Goal: Task Accomplishment & Management: Use online tool/utility

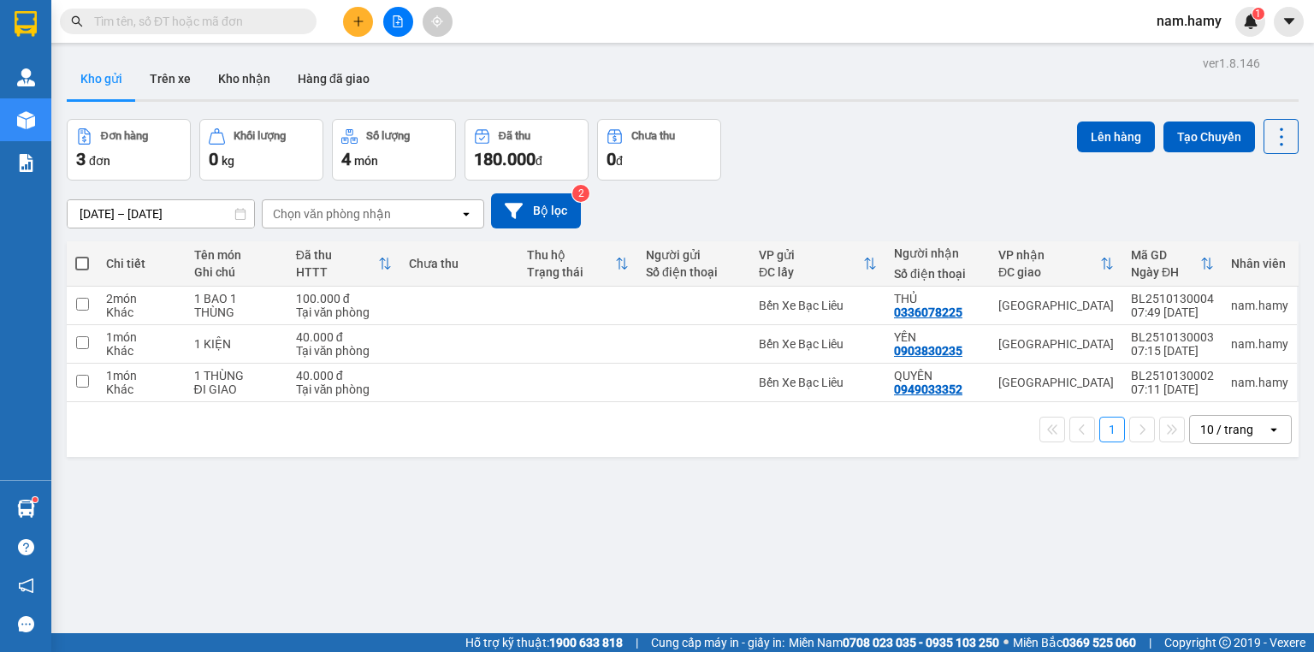
click at [82, 264] on span at bounding box center [82, 264] width 14 height 14
click at [82, 255] on input "checkbox" at bounding box center [82, 255] width 0 height 0
checkbox input "true"
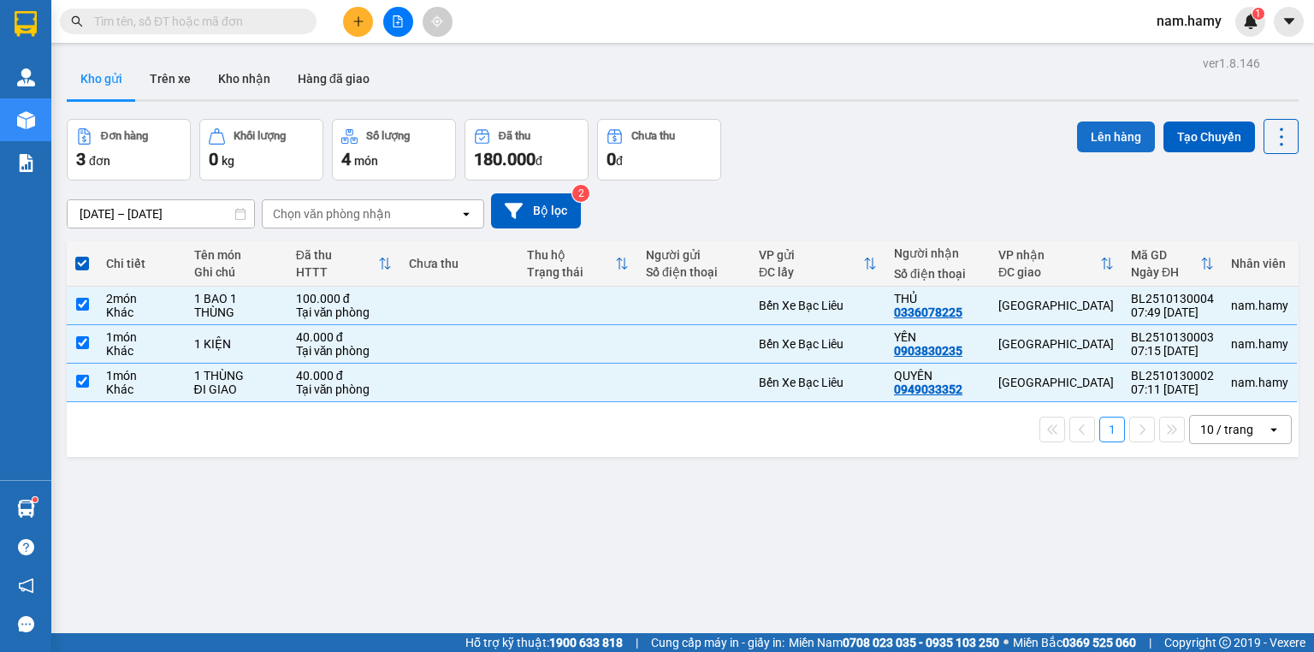
click at [1077, 140] on button "Lên hàng" at bounding box center [1116, 136] width 78 height 31
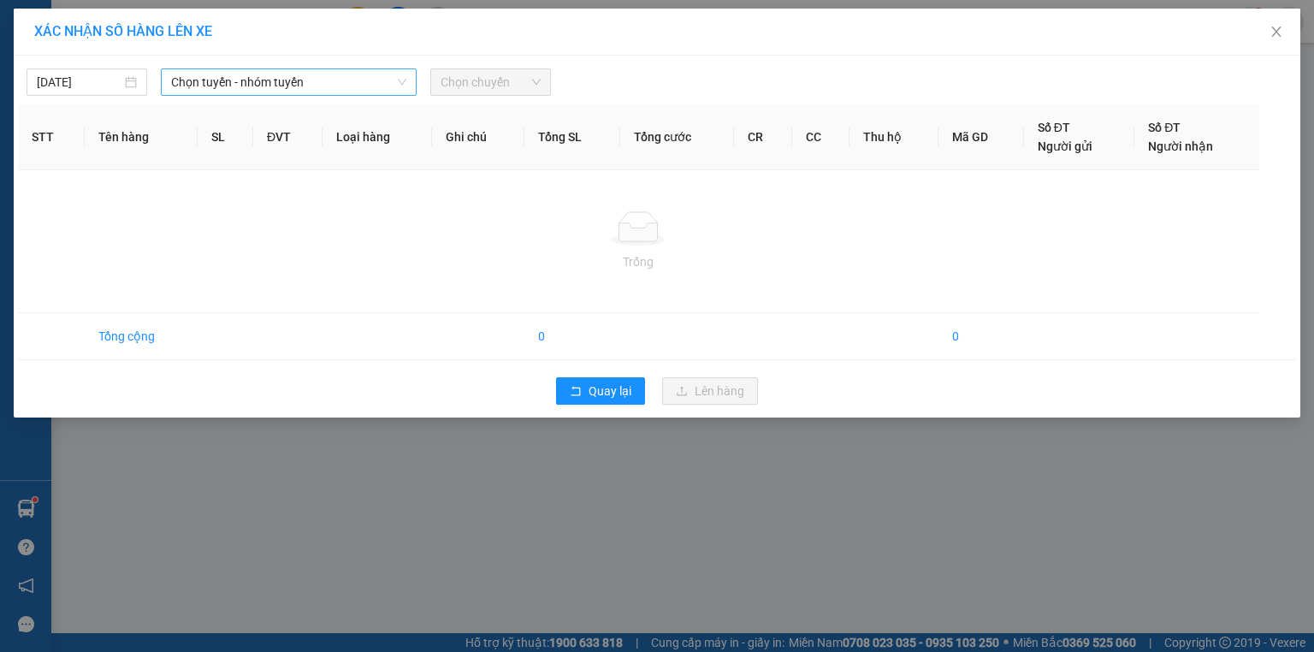
click at [297, 79] on span "Chọn tuyến - nhóm tuyến" at bounding box center [288, 82] width 235 height 26
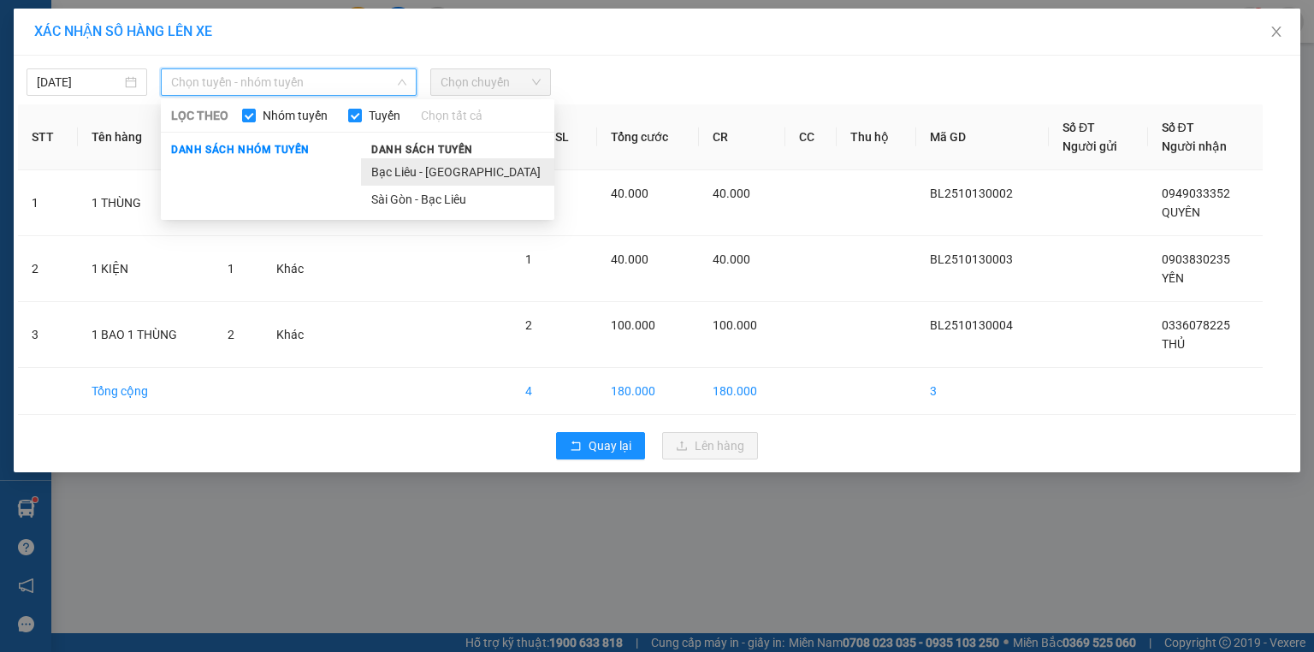
click at [427, 181] on li "Bạc Liêu - [GEOGRAPHIC_DATA]" at bounding box center [457, 171] width 193 height 27
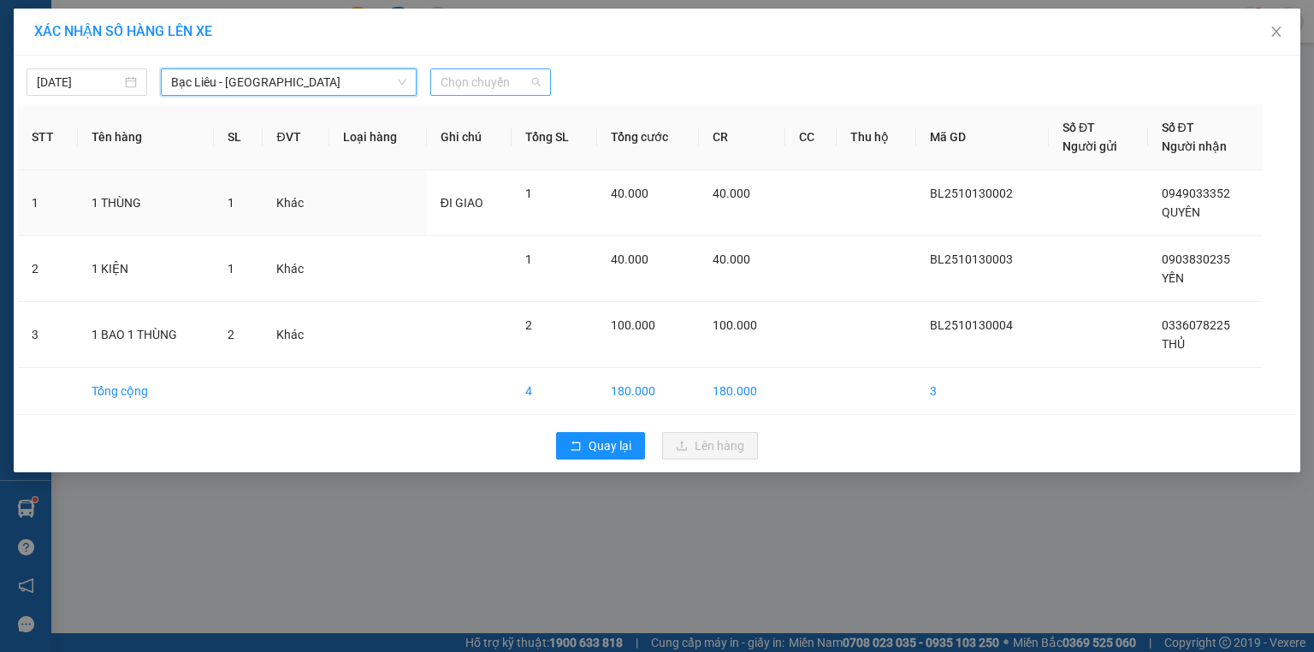
click at [482, 77] on span "Chọn chuyến" at bounding box center [490, 82] width 100 height 26
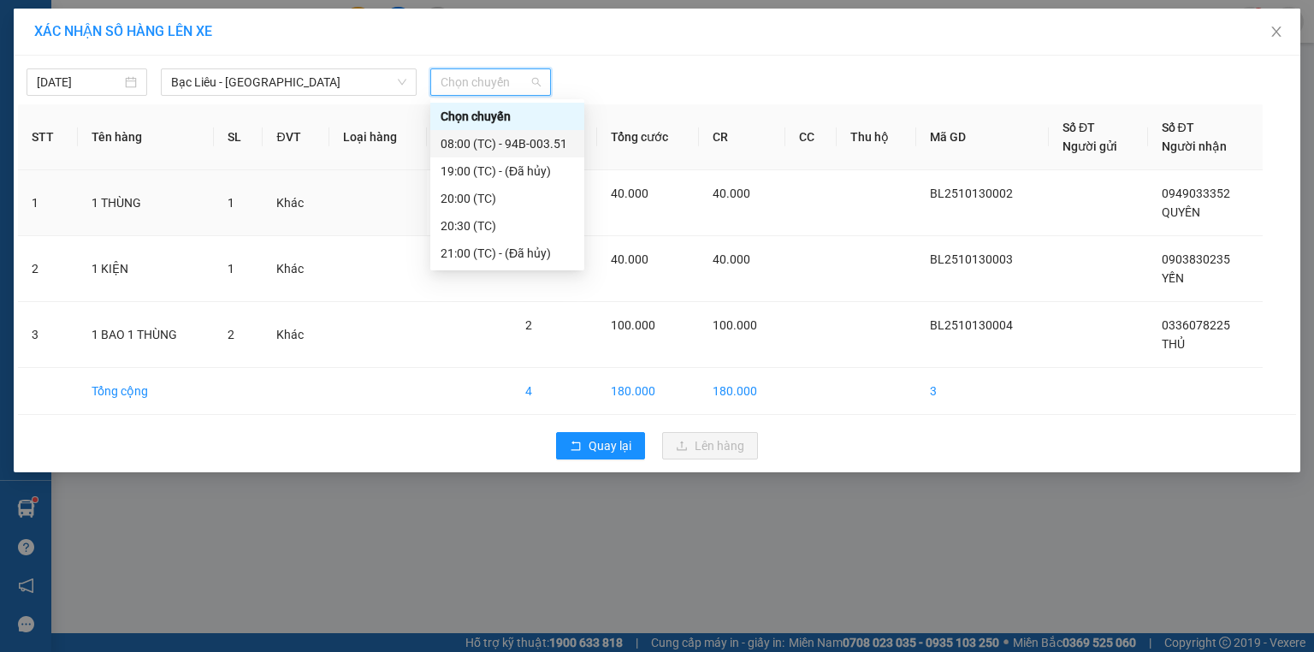
click at [522, 140] on div "08:00 (TC) - 94B-003.51" at bounding box center [506, 143] width 133 height 19
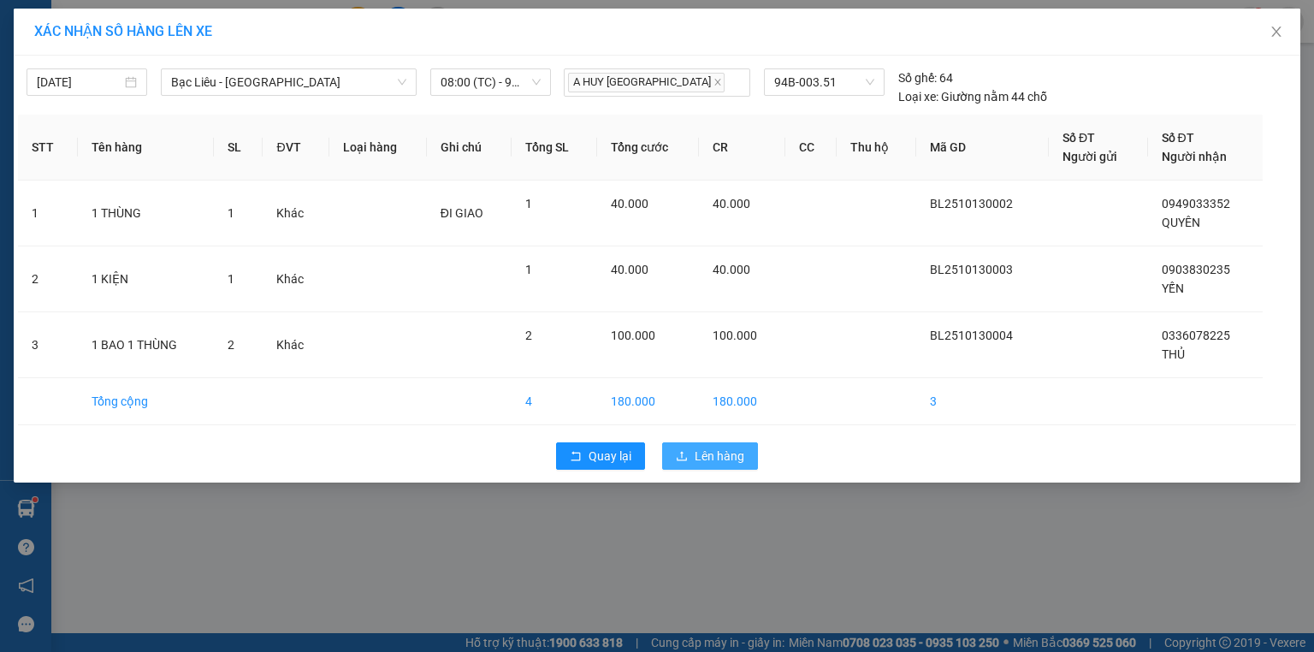
click at [703, 443] on button "Lên hàng" at bounding box center [710, 455] width 96 height 27
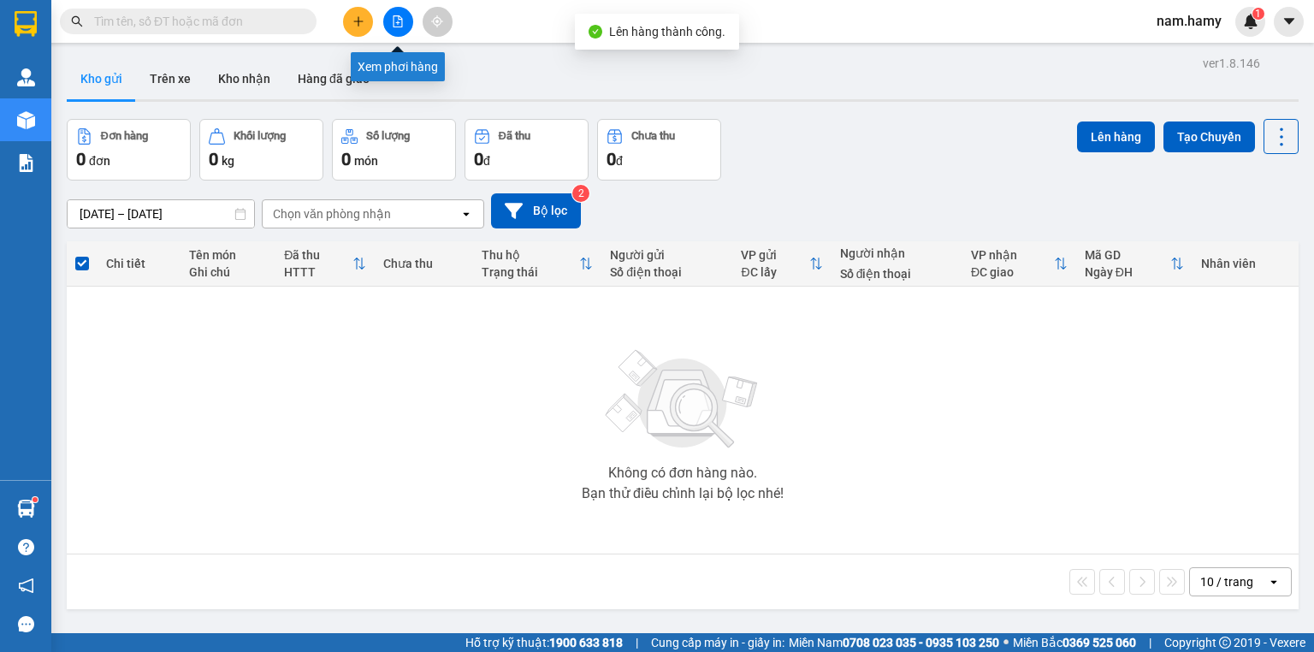
click at [400, 32] on button at bounding box center [398, 22] width 30 height 30
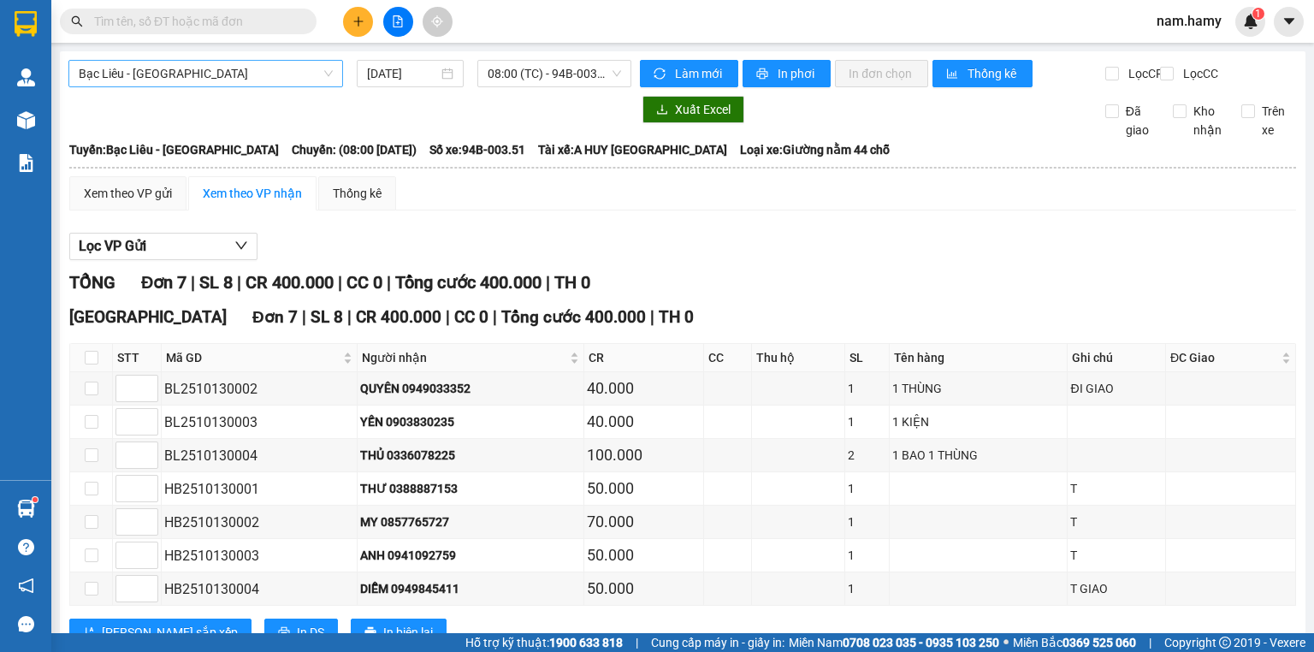
click at [318, 82] on span "Bạc Liêu - [GEOGRAPHIC_DATA]" at bounding box center [206, 74] width 254 height 26
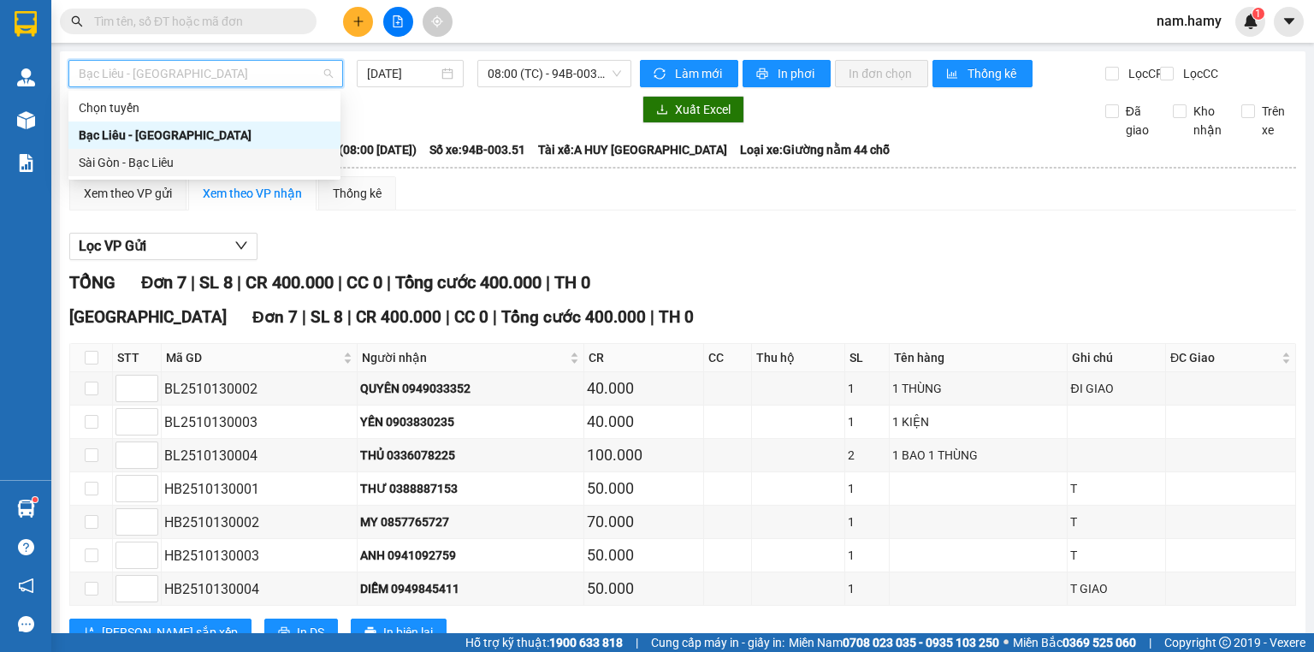
click at [318, 172] on div "Sài Gòn - Bạc Liêu" at bounding box center [204, 162] width 272 height 27
type input "[DATE]"
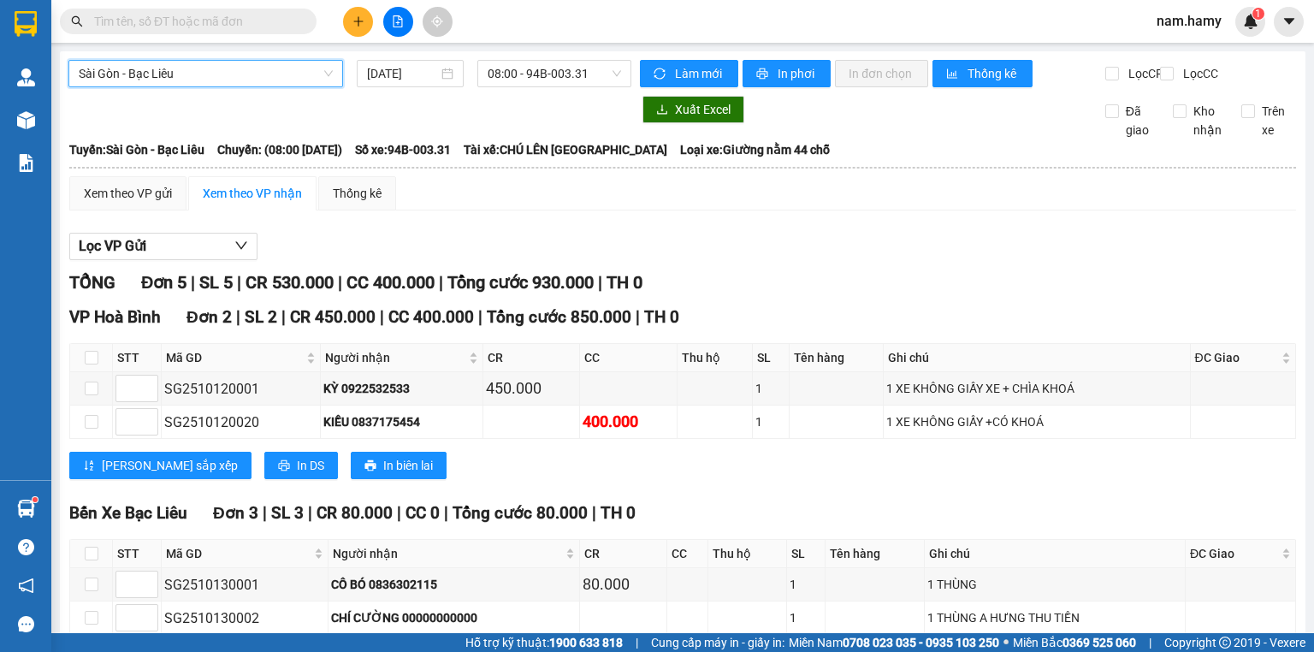
scroll to position [133, 0]
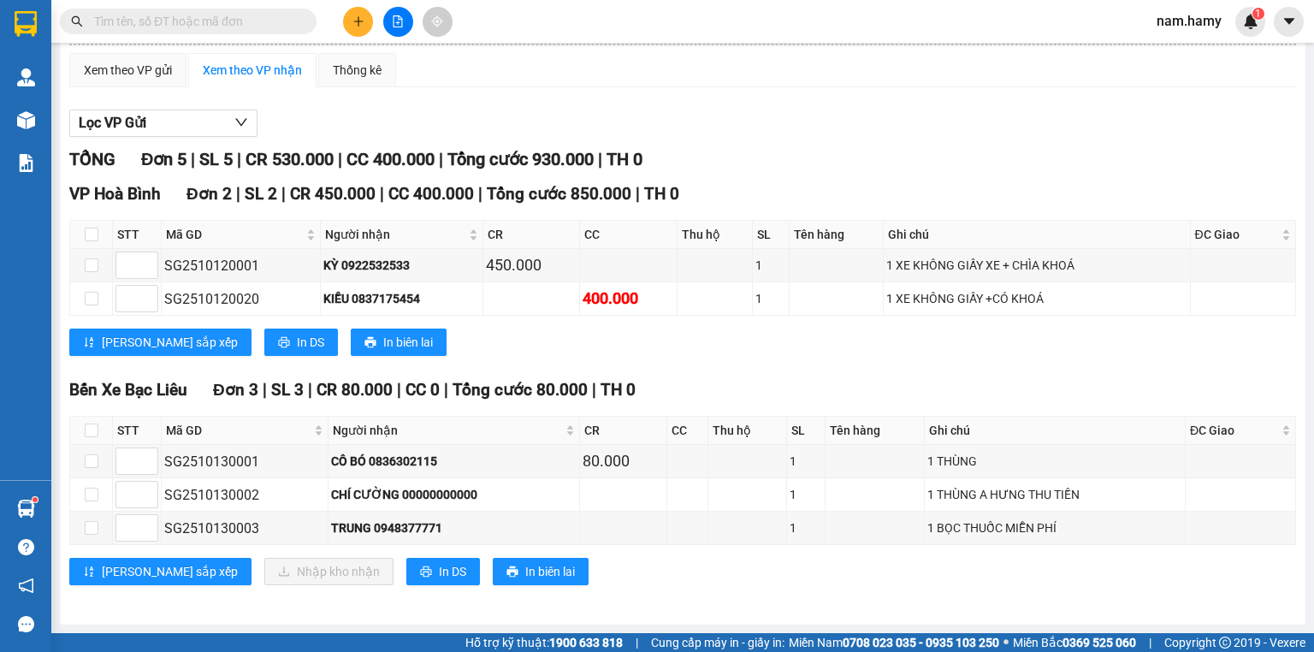
click at [97, 434] on th at bounding box center [91, 431] width 43 height 28
click at [90, 437] on input "checkbox" at bounding box center [92, 430] width 14 height 14
checkbox input "true"
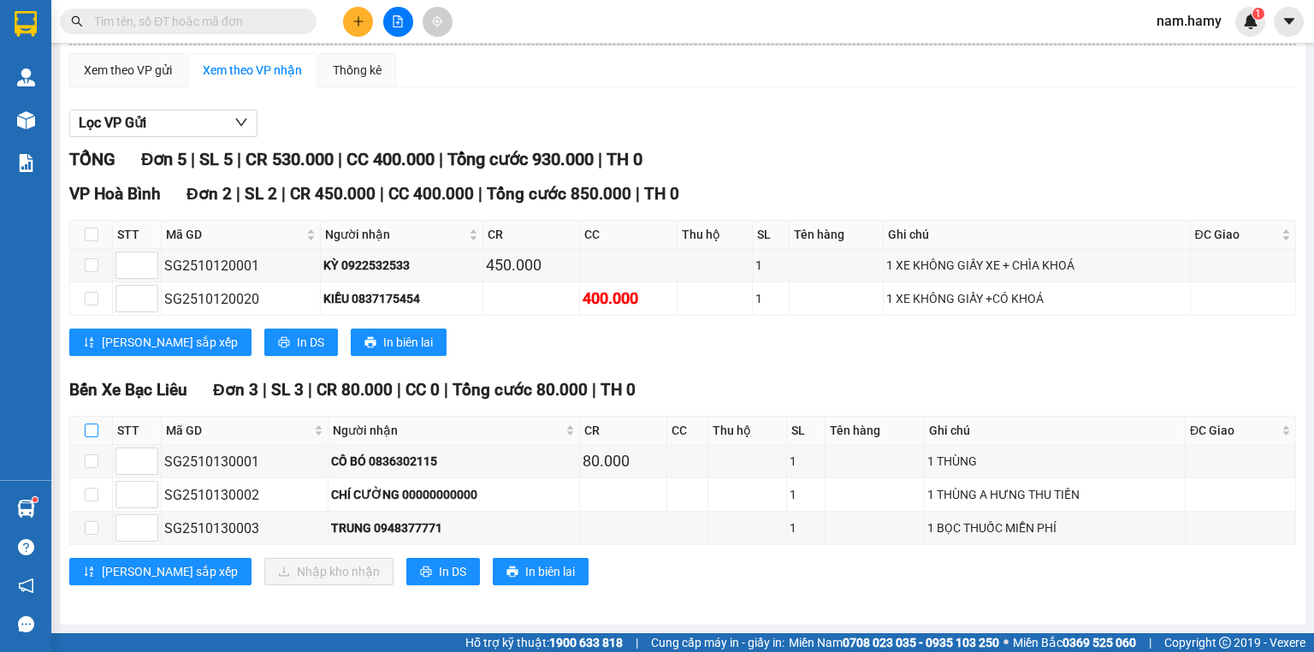
checkbox input "true"
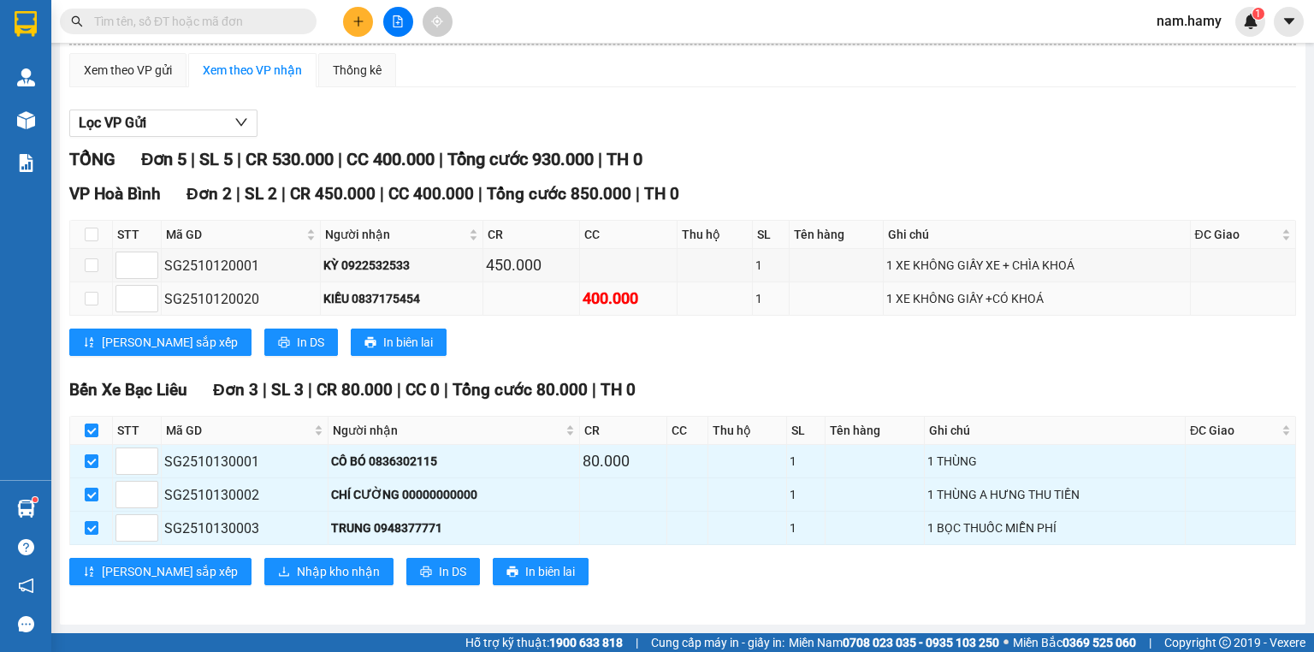
scroll to position [0, 0]
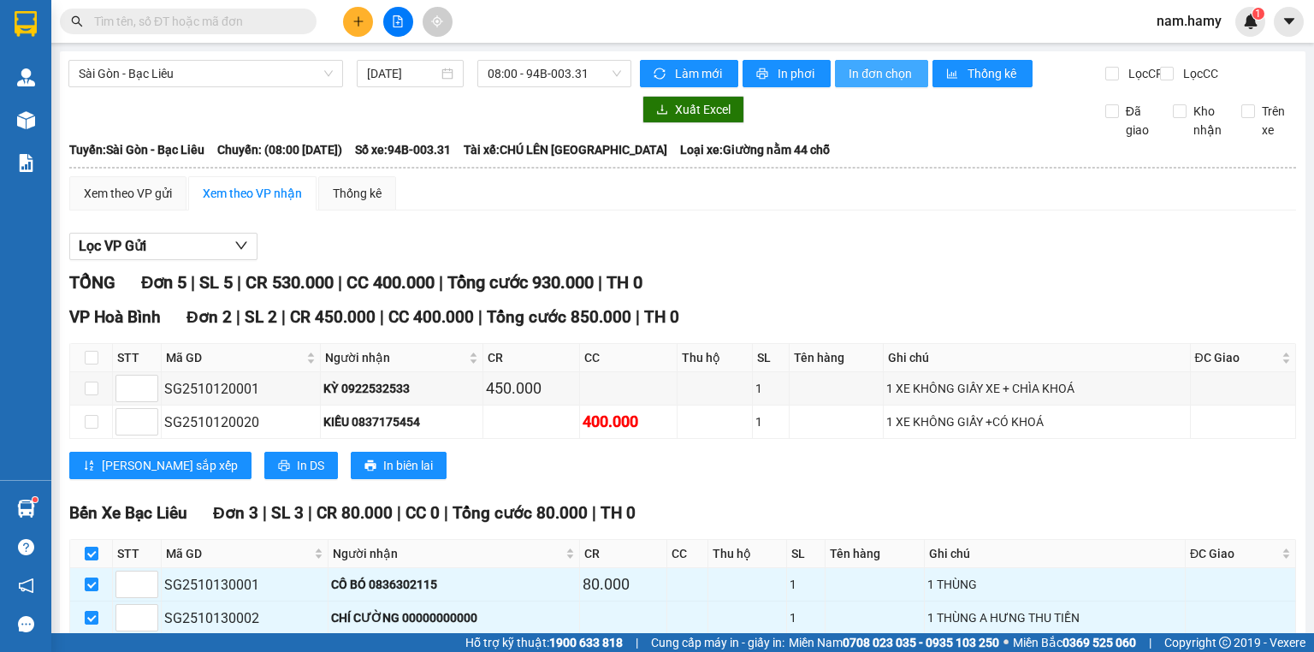
click at [879, 71] on span "In đơn chọn" at bounding box center [881, 73] width 66 height 19
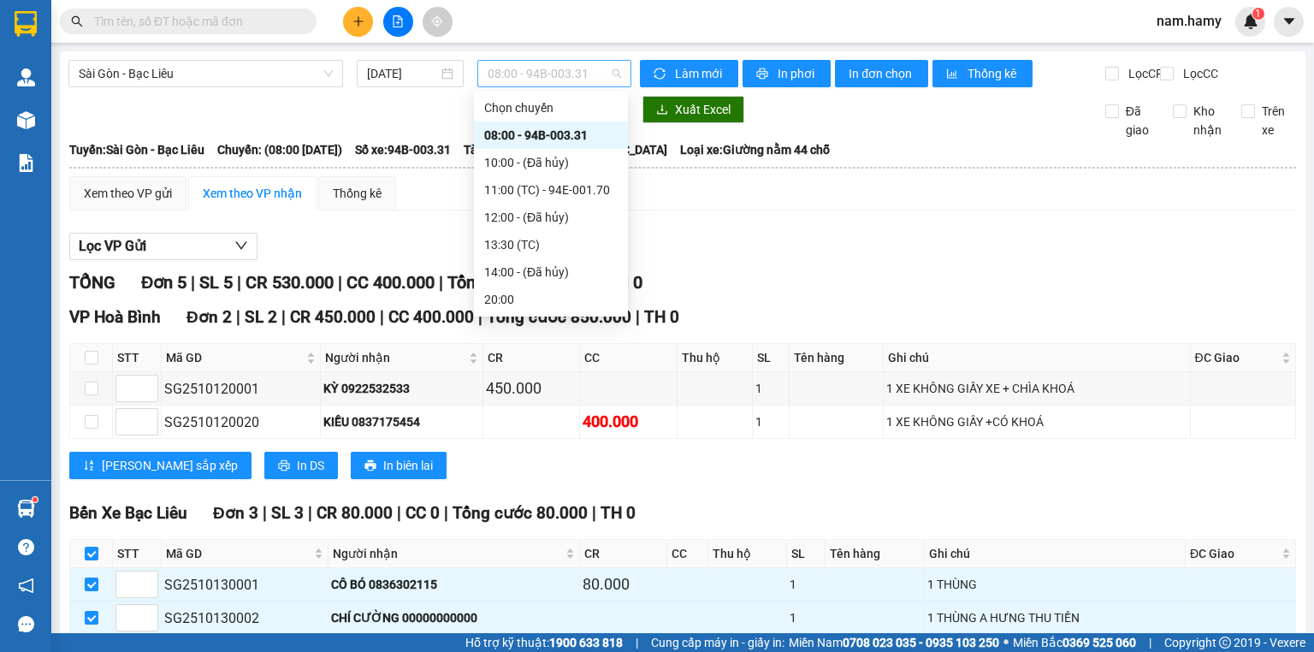
click at [512, 74] on span "08:00 - 94B-003.31" at bounding box center [554, 74] width 134 height 26
click at [582, 182] on div "11:00 (TC) - 94E-001.70" at bounding box center [550, 189] width 133 height 19
